Goal: Transaction & Acquisition: Purchase product/service

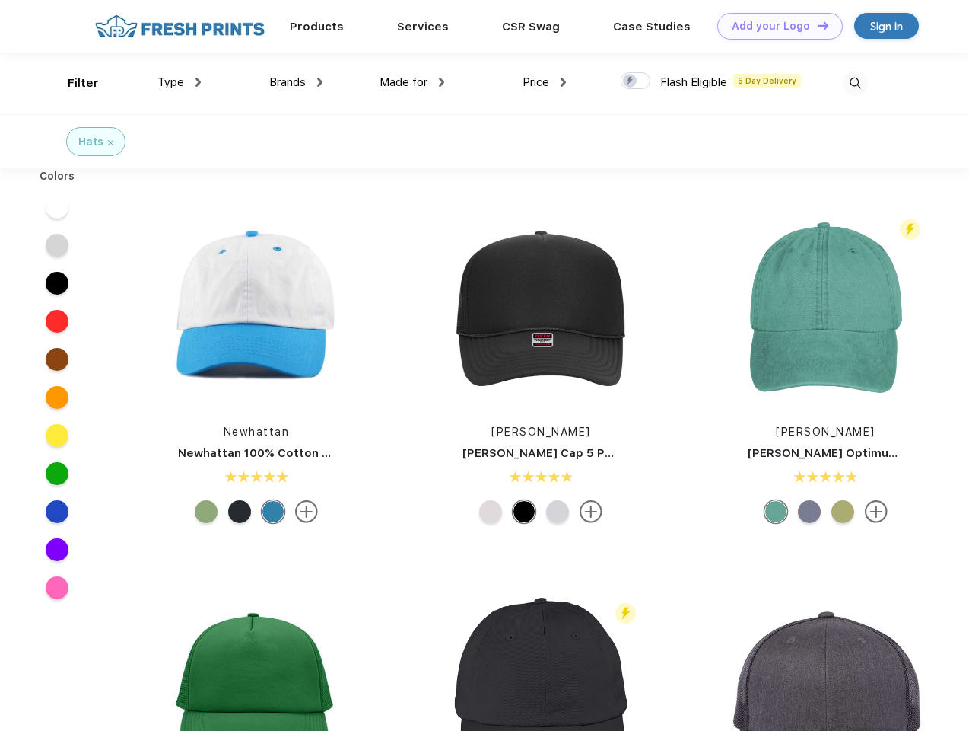
click at [775, 26] on link "Add your Logo Design Tool" at bounding box center [781, 26] width 126 height 27
click at [0, 0] on div "Design Tool" at bounding box center [0, 0] width 0 height 0
click at [816, 25] on link "Add your Logo Design Tool" at bounding box center [781, 26] width 126 height 27
click at [73, 83] on div "Filter" at bounding box center [83, 84] width 31 height 18
click at [180, 82] on span "Type" at bounding box center [171, 82] width 27 height 14
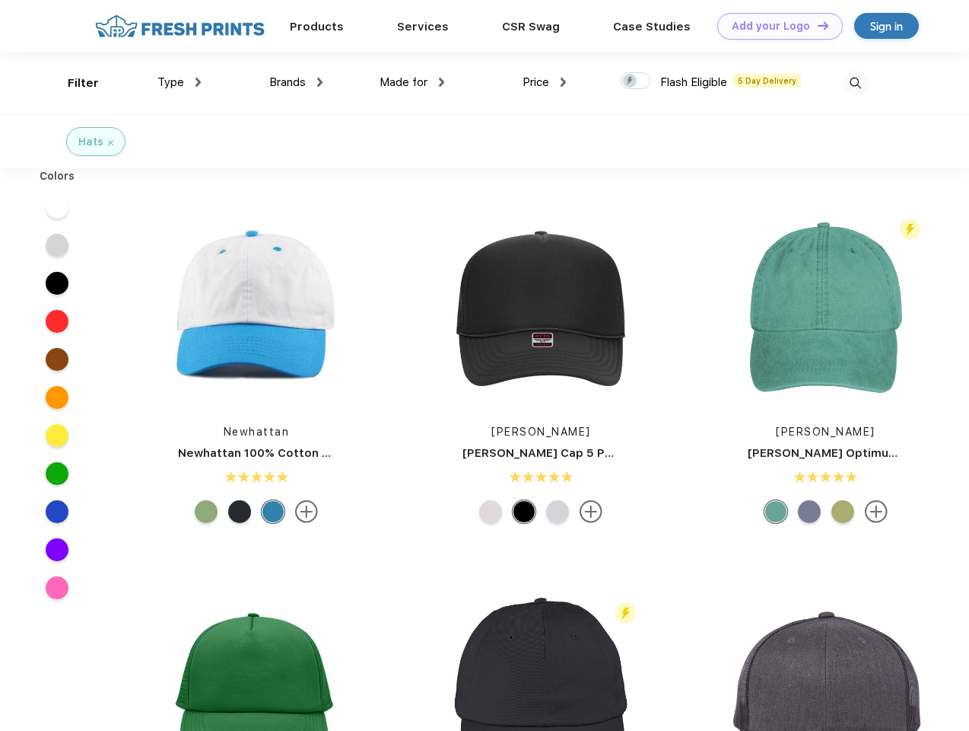
click at [296, 82] on span "Brands" at bounding box center [287, 82] width 37 height 14
click at [412, 82] on span "Made for" at bounding box center [404, 82] width 48 height 14
click at [545, 82] on span "Price" at bounding box center [536, 82] width 27 height 14
click at [636, 81] on div at bounding box center [636, 80] width 30 height 17
click at [631, 81] on input "checkbox" at bounding box center [626, 77] width 10 height 10
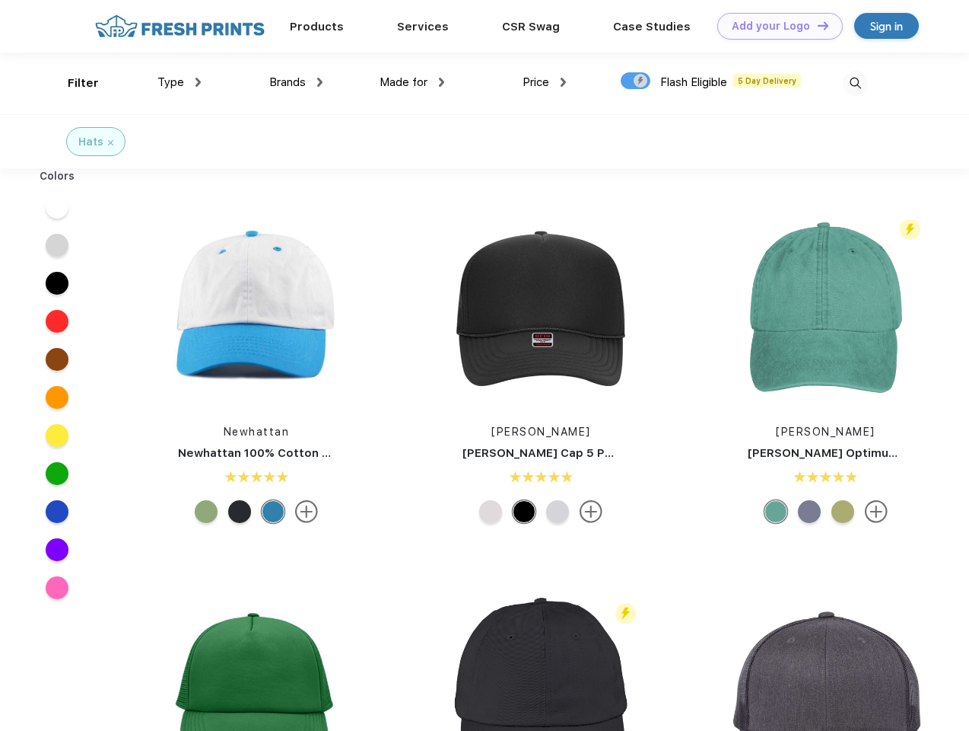
click at [855, 83] on img at bounding box center [855, 83] width 25 height 25
